Goal: Task Accomplishment & Management: Use online tool/utility

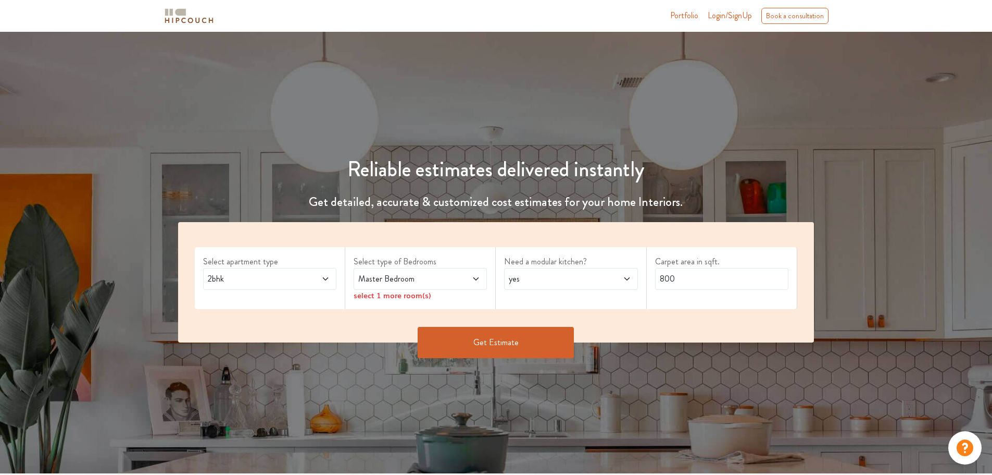
click at [284, 281] on span "2bhk" at bounding box center [252, 278] width 93 height 13
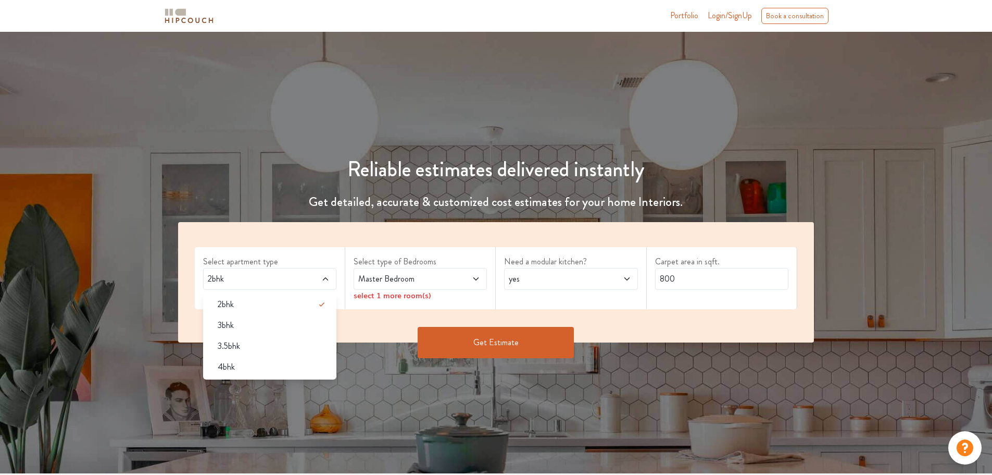
click at [284, 281] on span "2bhk" at bounding box center [252, 278] width 93 height 13
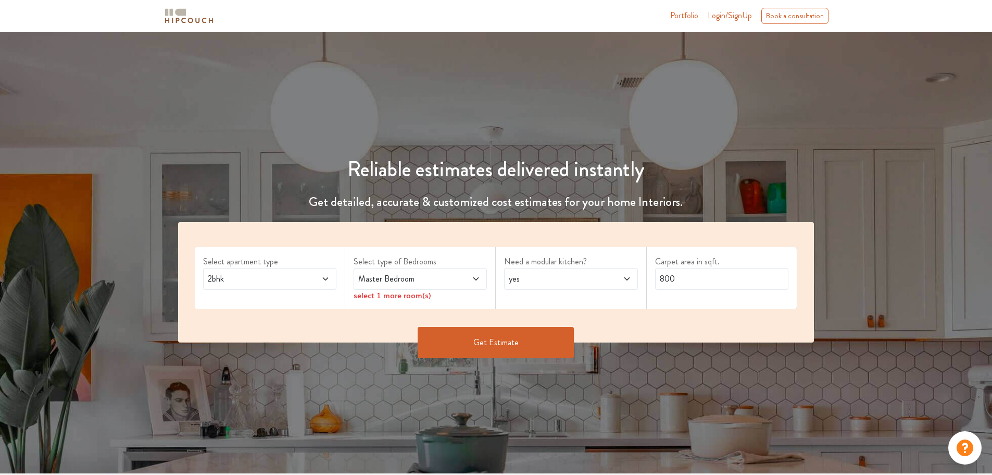
click at [399, 266] on label "Select type of Bedrooms" at bounding box center [420, 261] width 133 height 13
click at [397, 273] on span "Master Bedroom" at bounding box center [402, 278] width 93 height 13
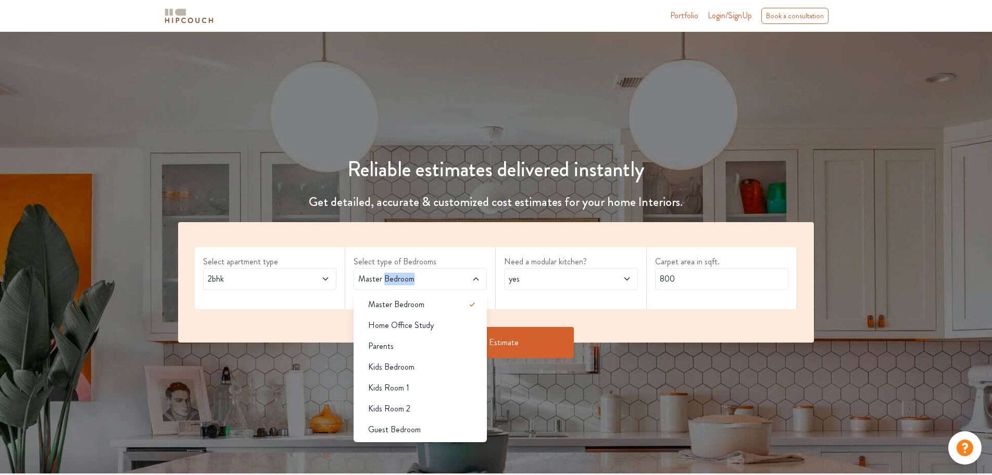
click at [448, 274] on span "Master Bedroom" at bounding box center [402, 278] width 93 height 13
click at [525, 274] on span "yes" at bounding box center [553, 278] width 93 height 13
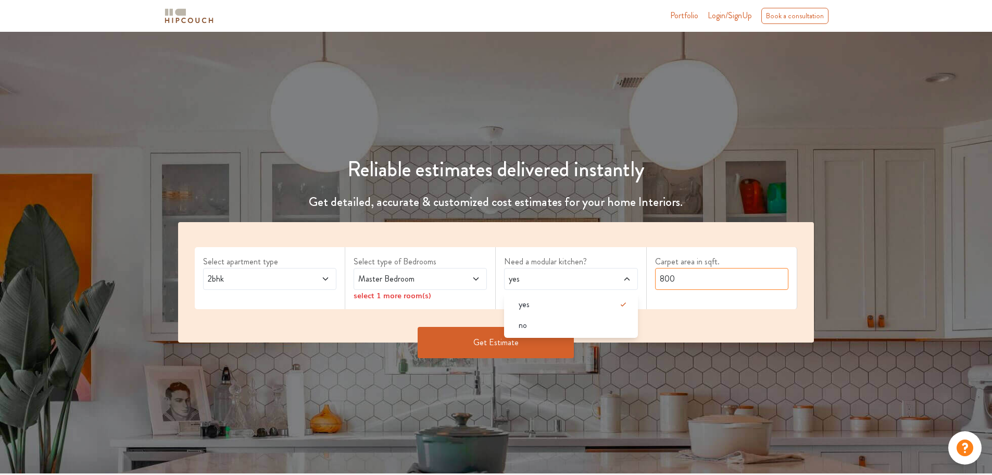
click at [694, 277] on input "800" at bounding box center [721, 279] width 133 height 22
click at [414, 284] on span "Master Bedroom" at bounding box center [402, 278] width 93 height 13
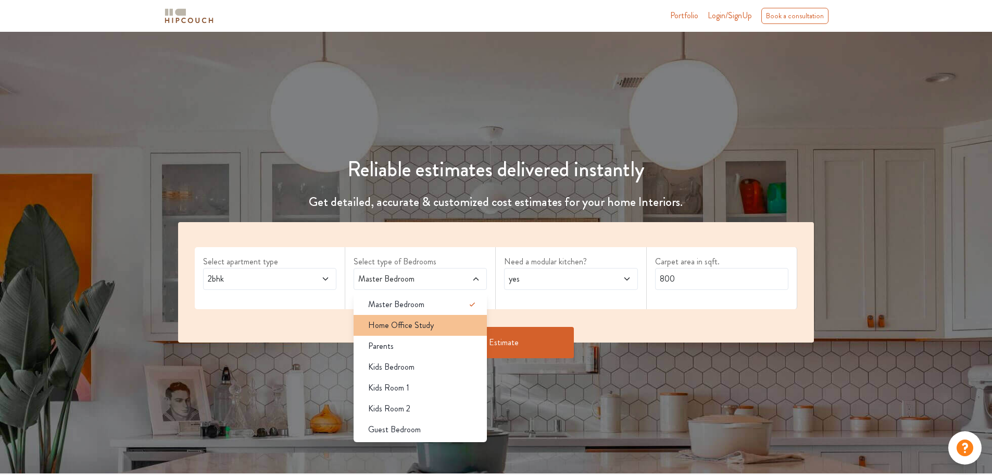
click at [427, 318] on li "Home Office Study" at bounding box center [420, 325] width 133 height 21
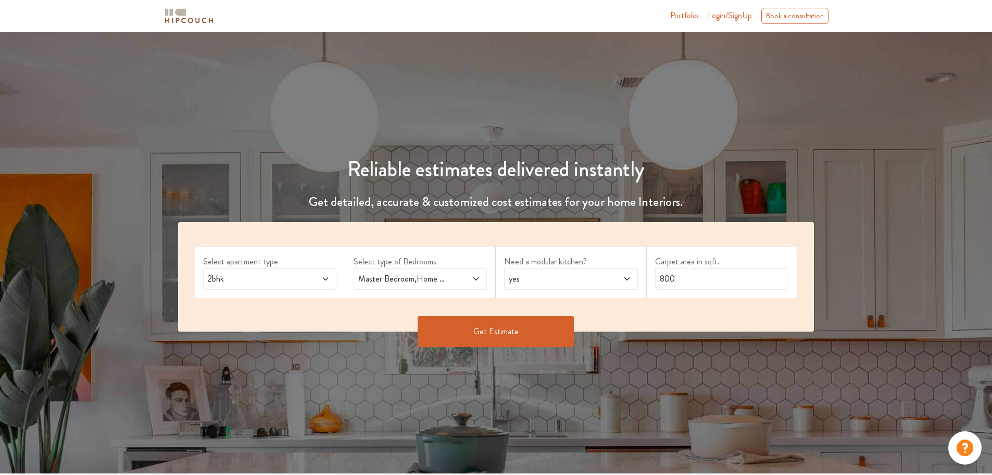
click at [474, 281] on icon at bounding box center [476, 278] width 8 height 8
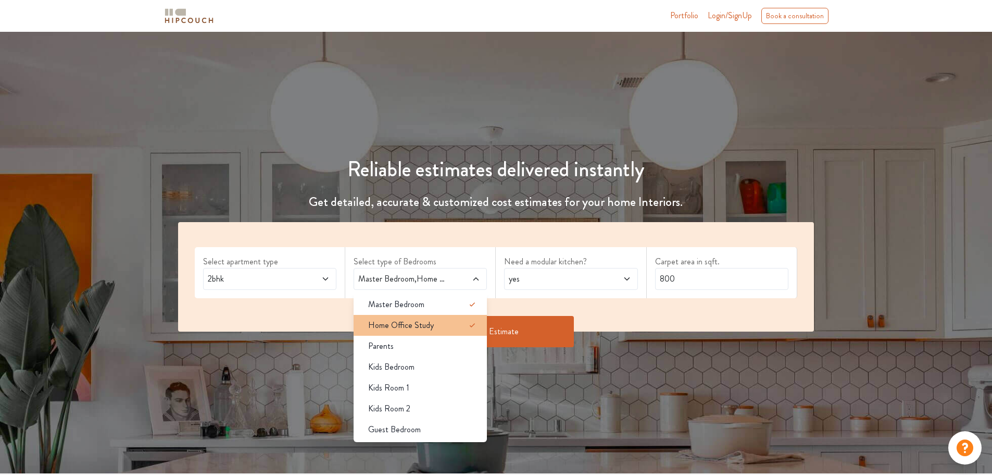
click at [471, 325] on icon at bounding box center [472, 325] width 5 height 4
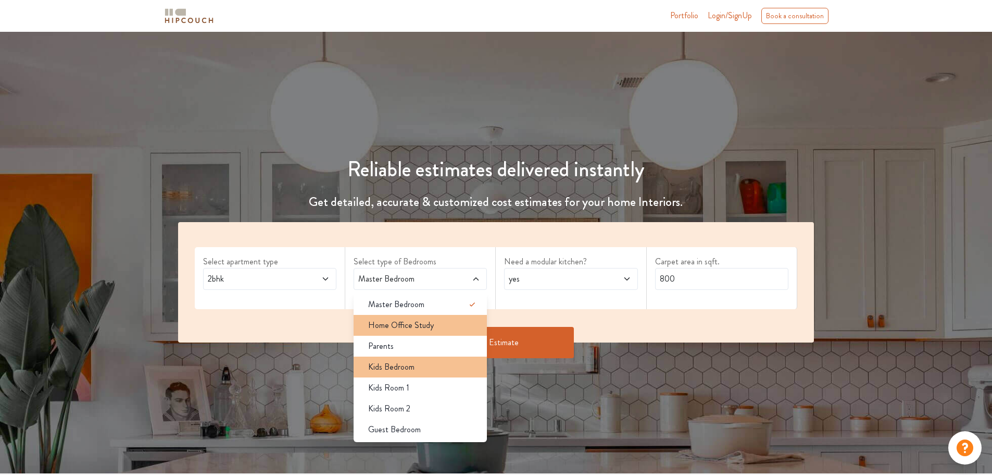
scroll to position [104, 0]
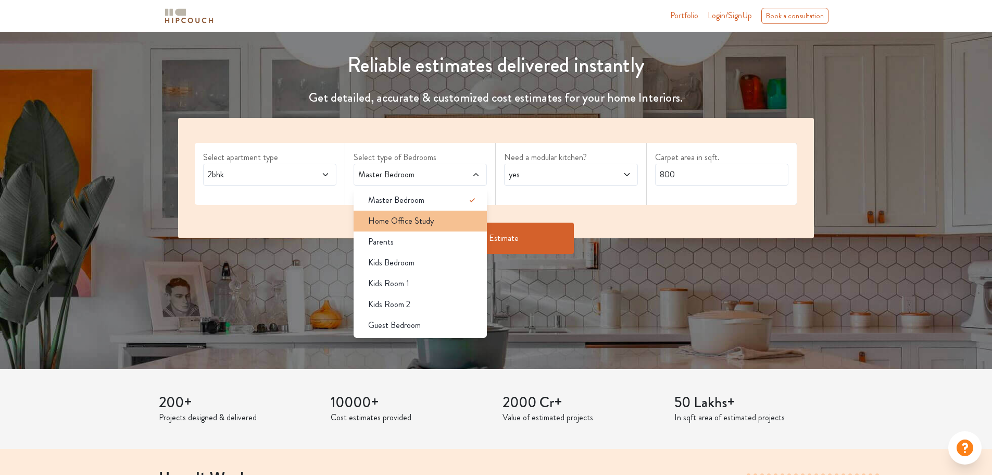
click at [423, 244] on div "Parents" at bounding box center [423, 241] width 127 height 13
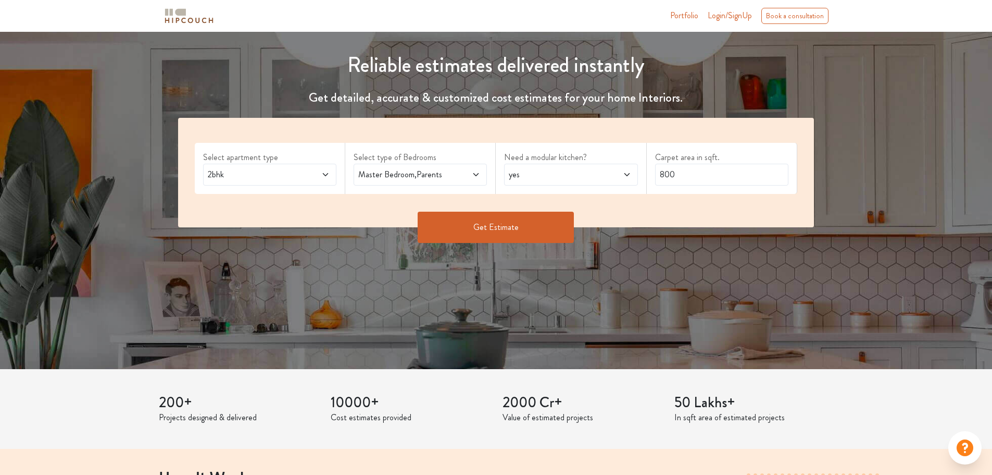
click at [609, 171] on span at bounding box center [615, 174] width 31 height 13
drag, startPoint x: 722, startPoint y: 174, endPoint x: 576, endPoint y: 184, distance: 147.2
click at [578, 184] on div "Select apartment type 2bhk Select type of Bedrooms Master Bedroom,Parents Need …" at bounding box center [496, 172] width 637 height 109
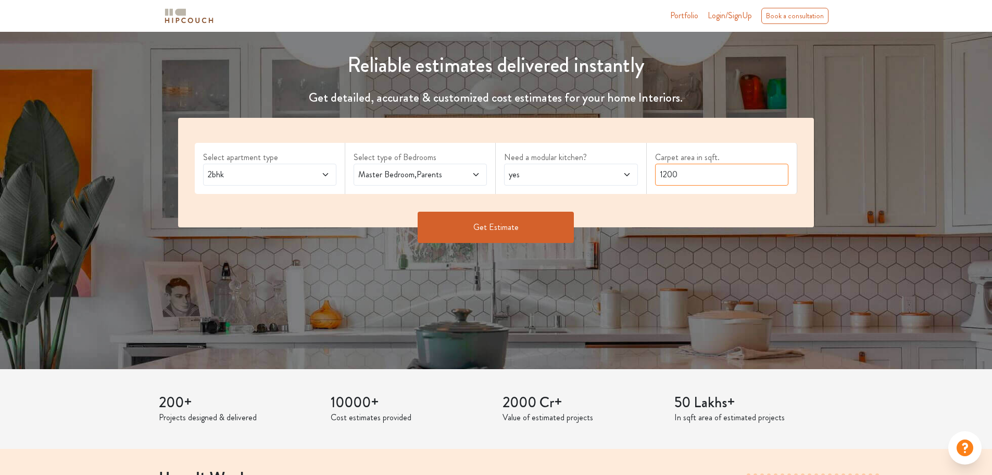
type input "1200"
click at [500, 226] on button "Get Estimate" at bounding box center [496, 226] width 156 height 31
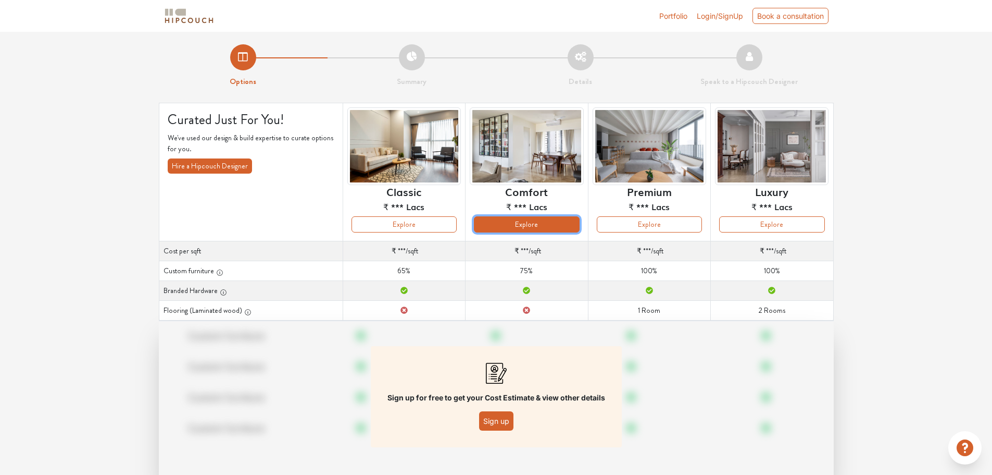
click at [536, 219] on button "Explore" at bounding box center [526, 224] width 105 height 16
